Goal: Check status: Check status

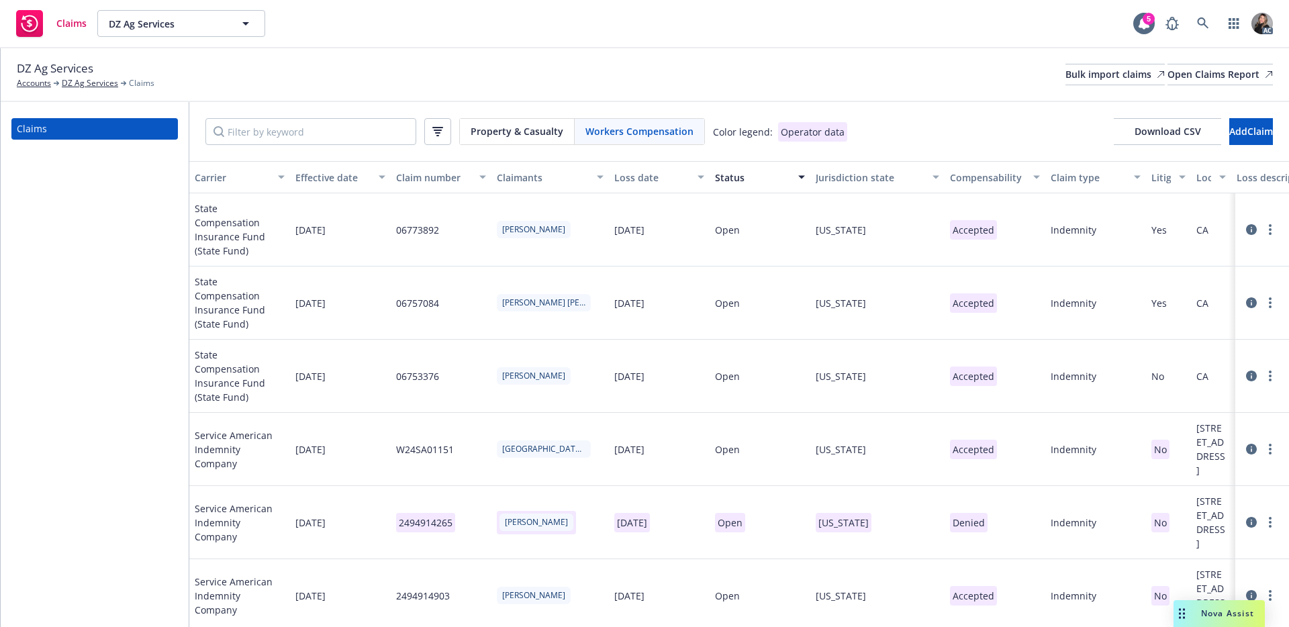
scroll to position [0, 586]
